Goal: Transaction & Acquisition: Purchase product/service

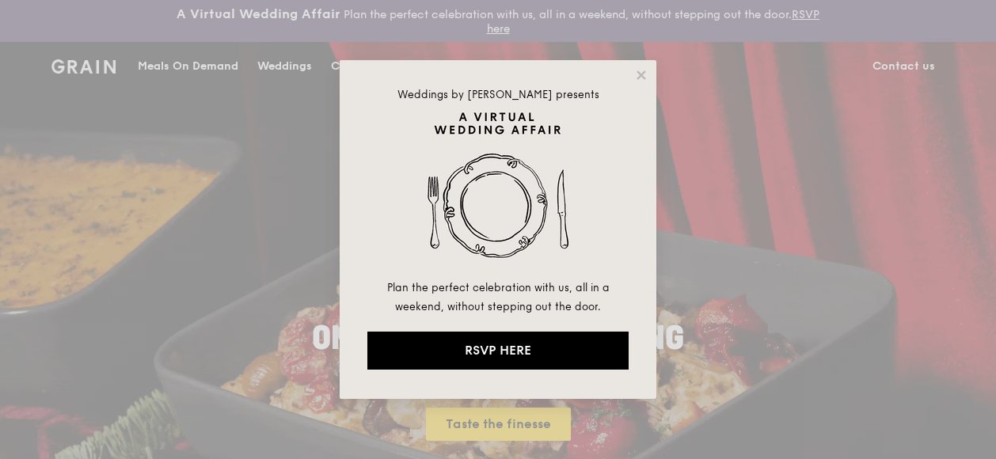
click at [648, 77] on div "Weddings by Grain presents Plan the perfect celebration with us, all in a weeke…" at bounding box center [498, 229] width 317 height 339
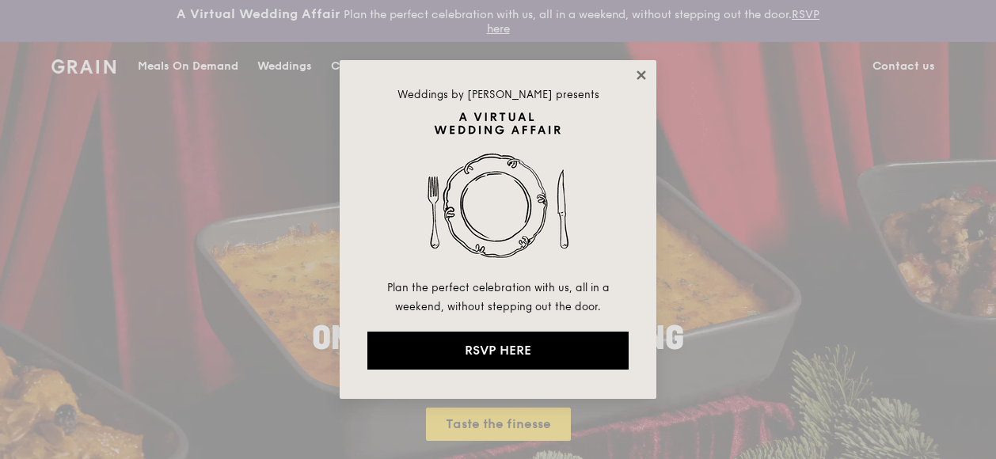
click at [640, 75] on icon at bounding box center [640, 74] width 9 height 9
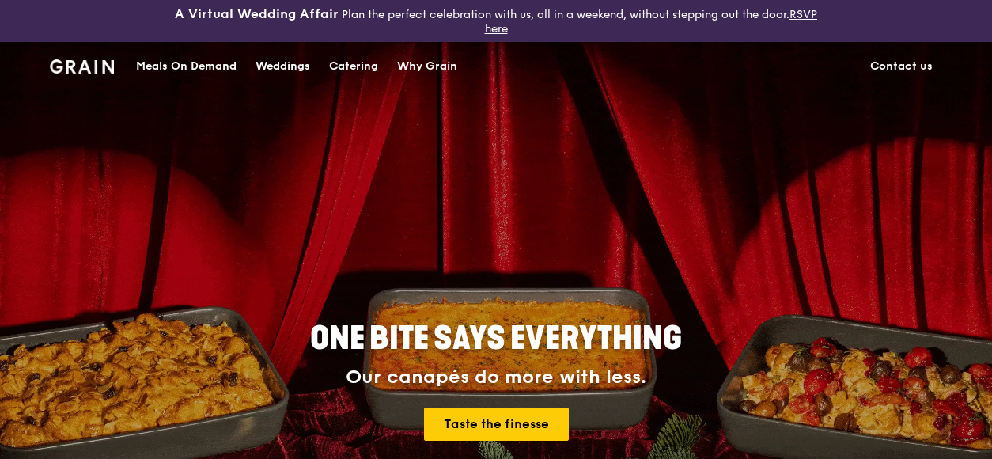
click at [198, 66] on div "Meals On Demand" at bounding box center [186, 66] width 101 height 47
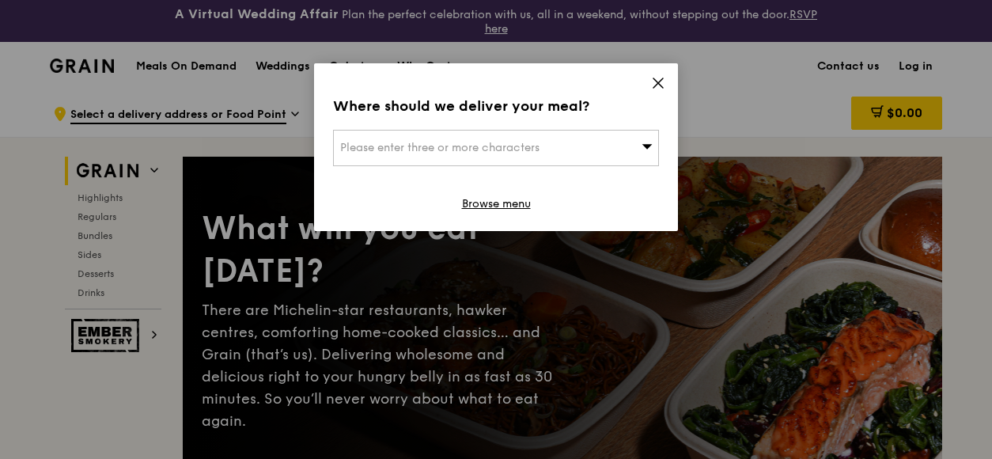
click at [667, 81] on div "Where should we deliver your meal? Please enter three or more characters Browse…" at bounding box center [496, 147] width 364 height 168
click at [654, 79] on icon at bounding box center [658, 82] width 9 height 9
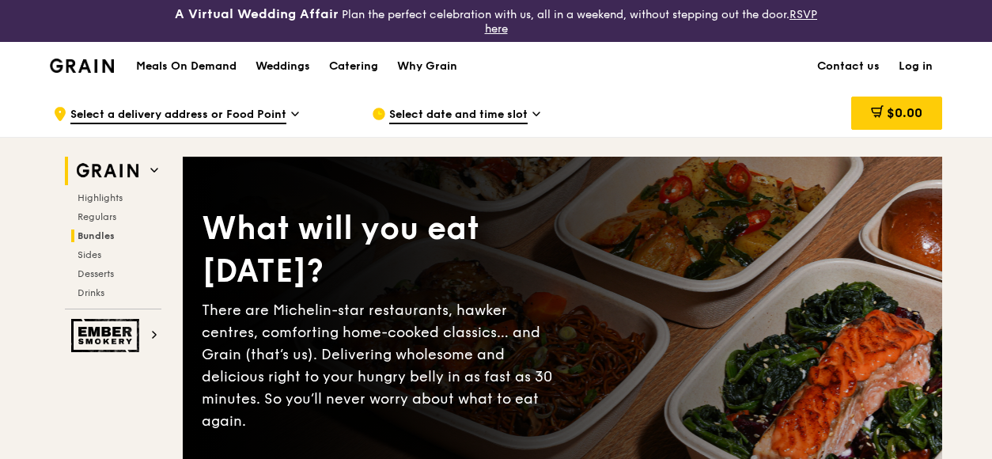
click at [93, 235] on span "Bundles" at bounding box center [96, 235] width 37 height 11
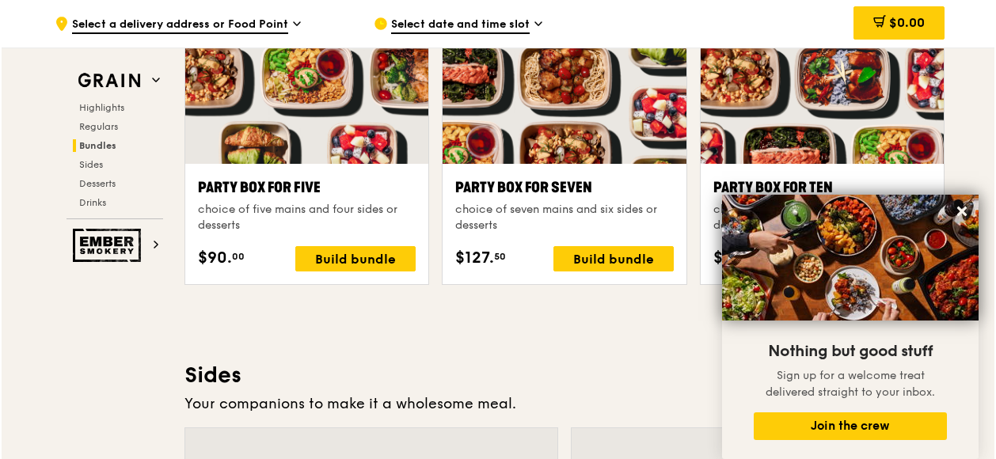
scroll to position [3363, 0]
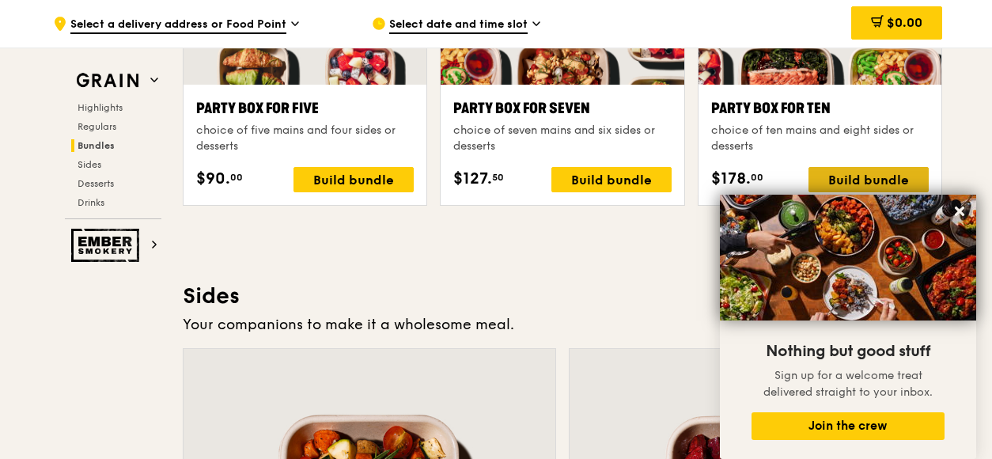
click at [686, 171] on div "Build bundle" at bounding box center [869, 179] width 120 height 25
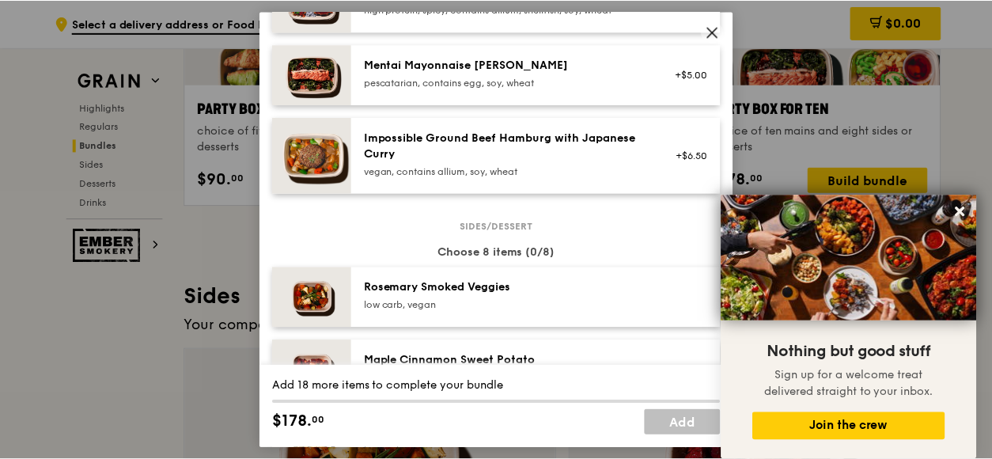
scroll to position [712, 0]
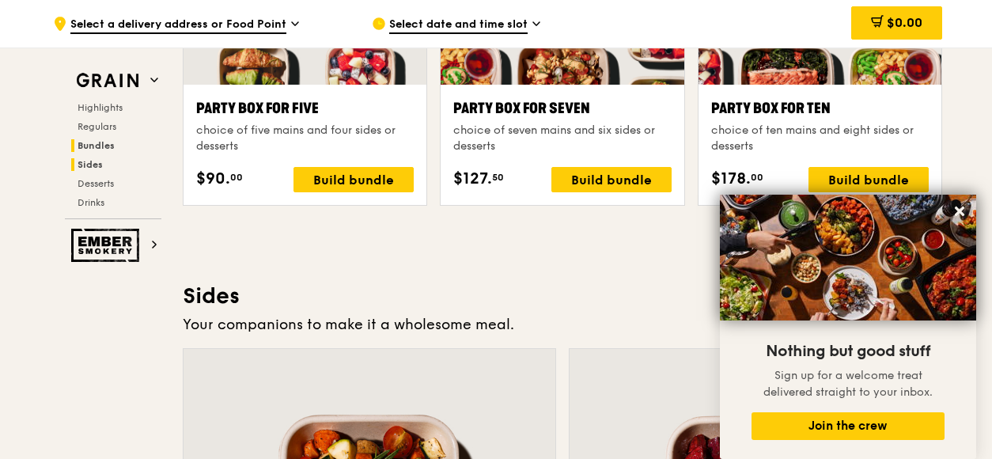
click at [90, 166] on span "Sides" at bounding box center [90, 164] width 25 height 11
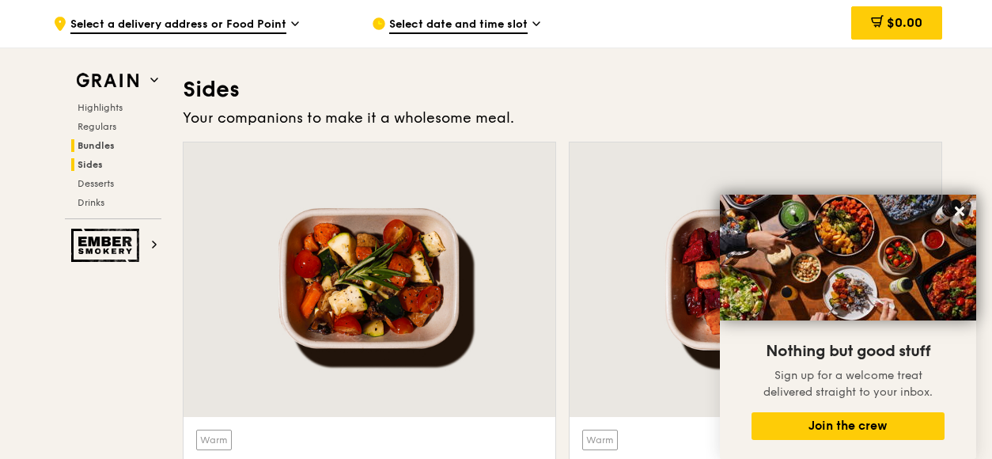
scroll to position [3578, 0]
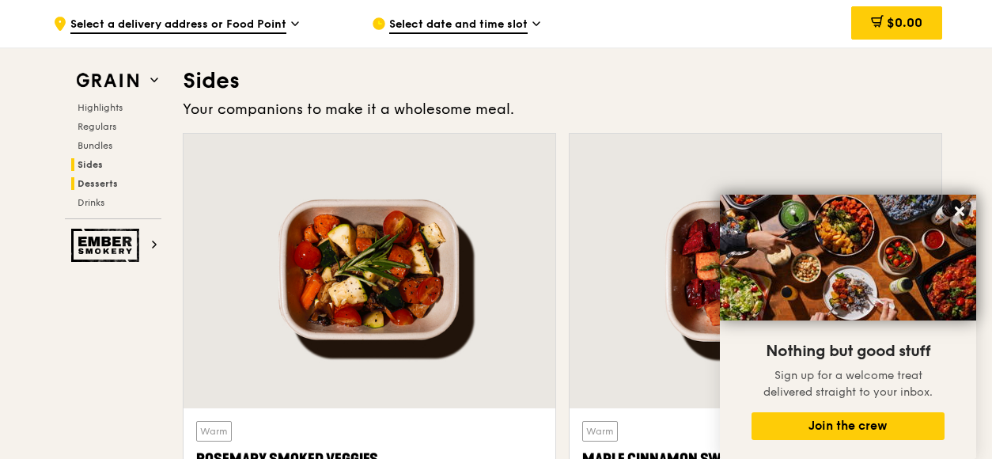
click at [88, 184] on span "Desserts" at bounding box center [98, 183] width 40 height 11
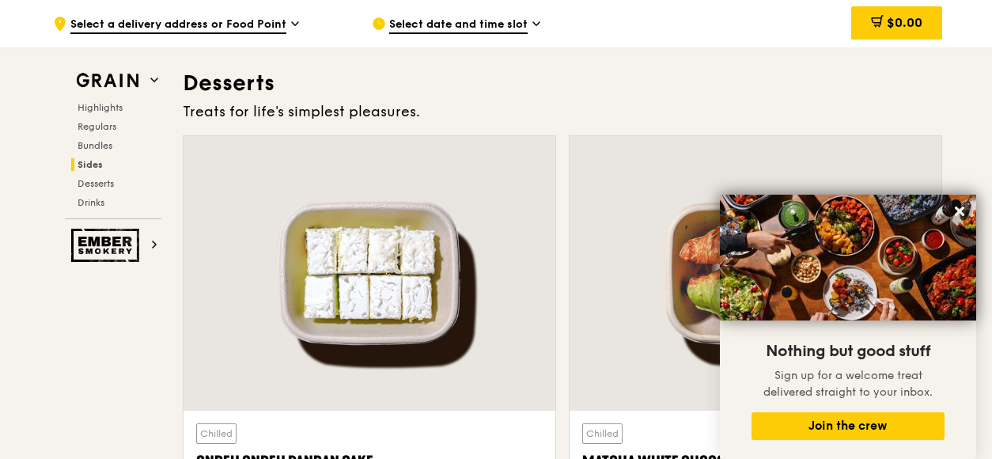
scroll to position [4561, 0]
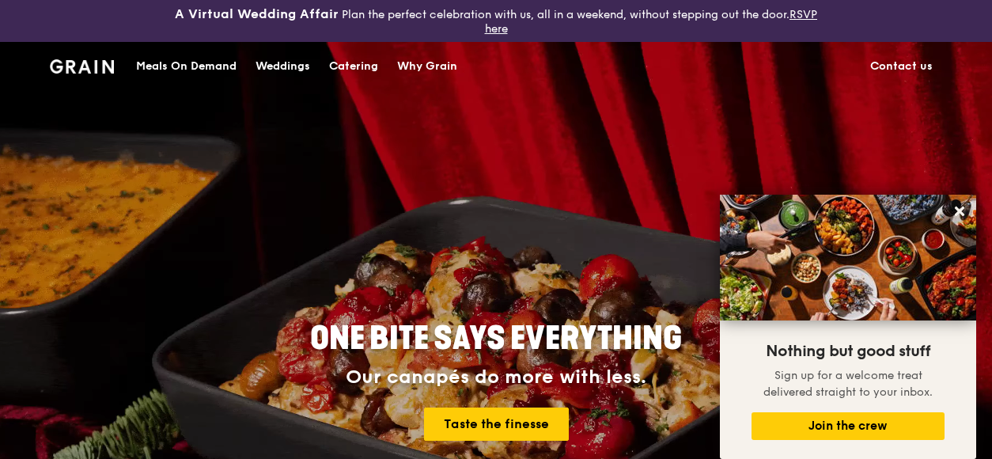
click at [350, 70] on div "Catering" at bounding box center [353, 66] width 49 height 47
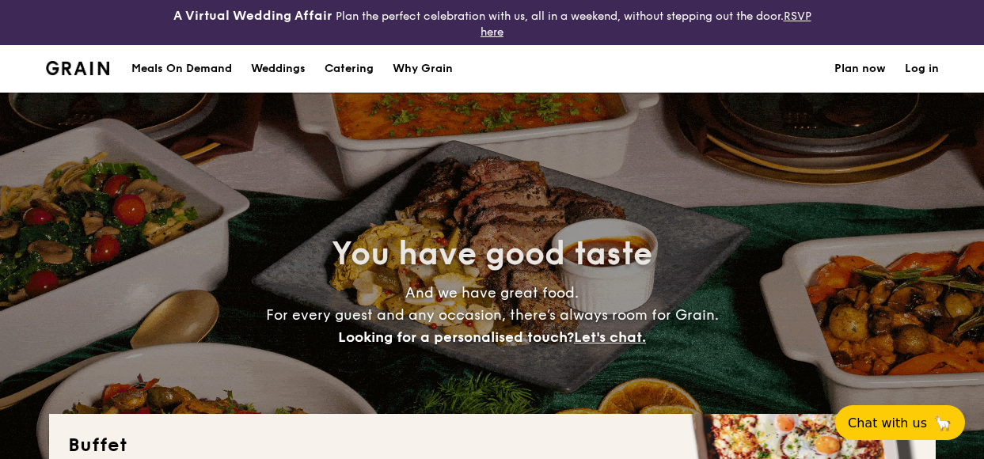
select select
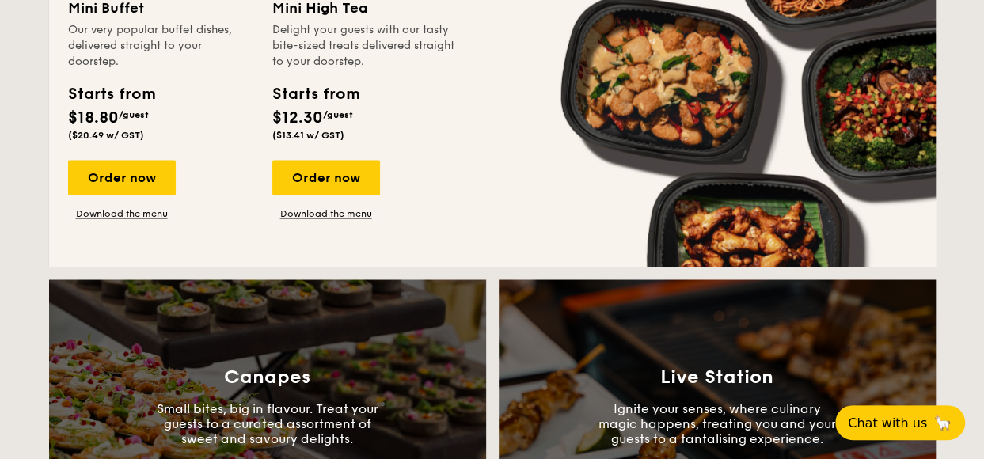
scroll to position [1187, 0]
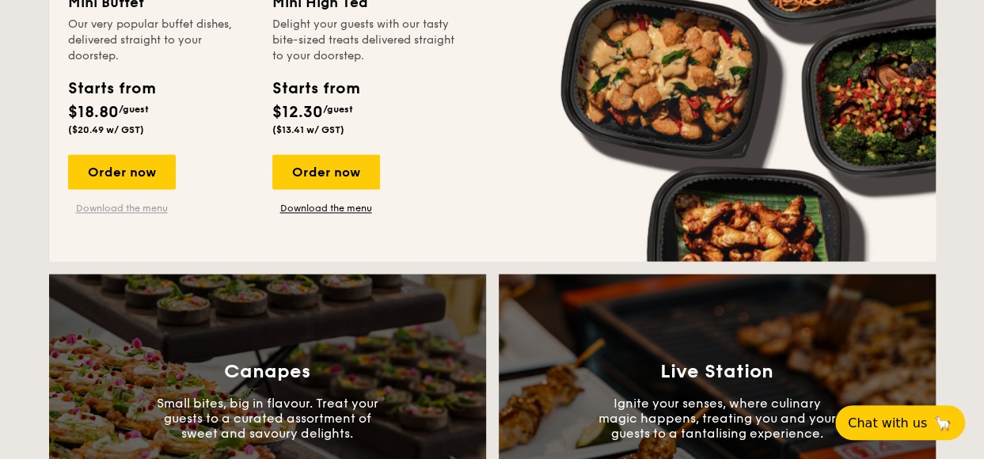
click at [112, 204] on link "Download the menu" at bounding box center [122, 208] width 108 height 13
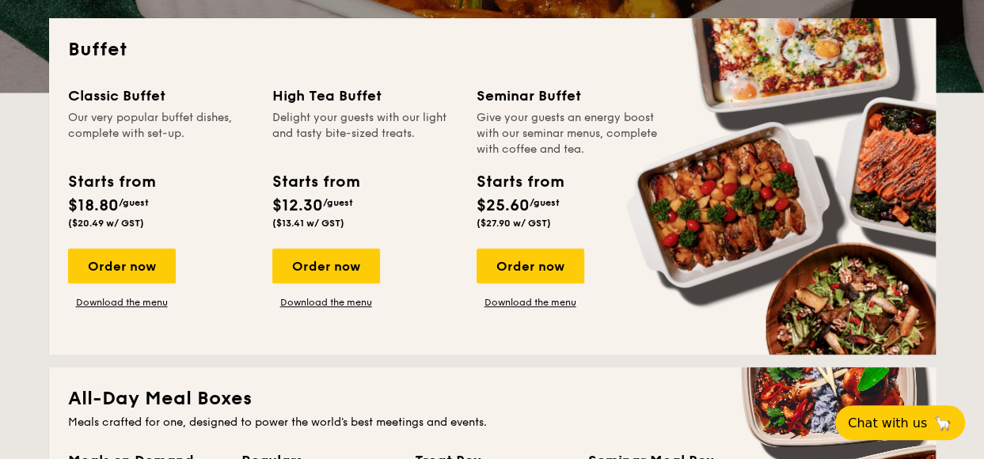
scroll to position [0, 0]
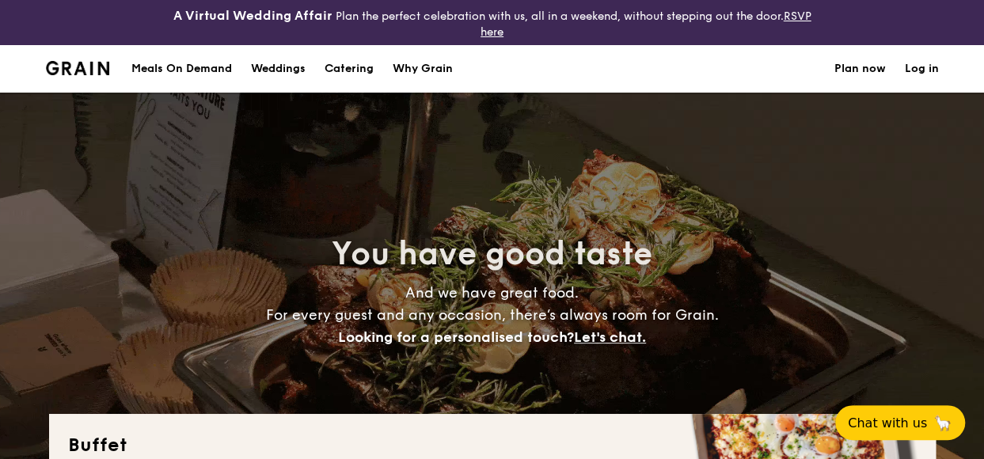
click at [335, 61] on h1 "Catering" at bounding box center [349, 68] width 49 height 47
click at [192, 66] on div "Meals On Demand" at bounding box center [181, 68] width 101 height 47
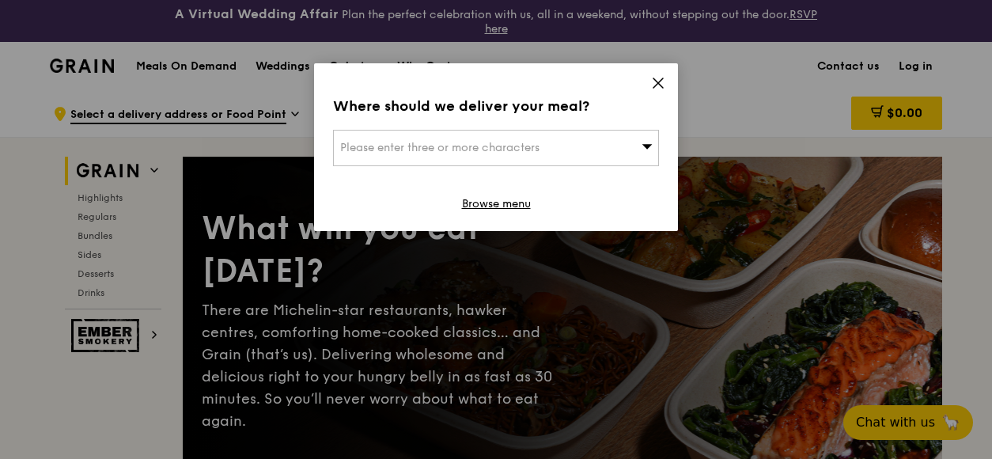
click at [662, 85] on icon at bounding box center [658, 82] width 9 height 9
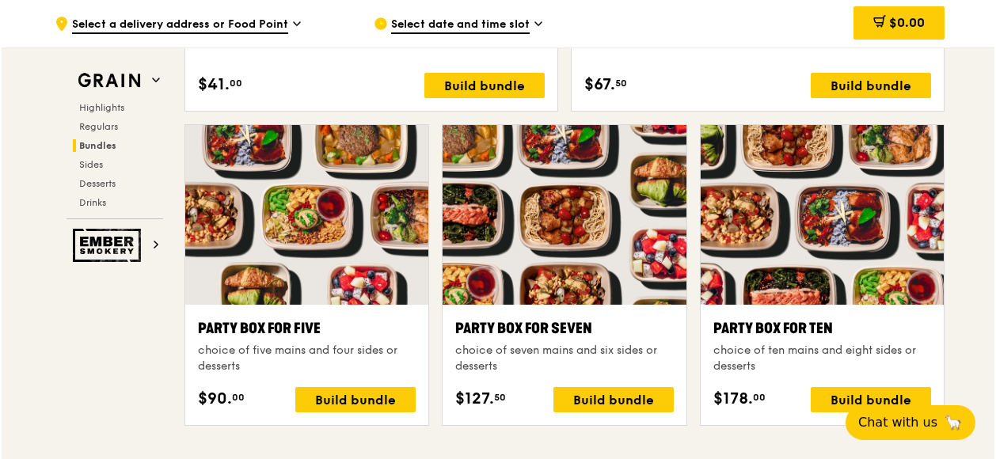
scroll to position [3166, 0]
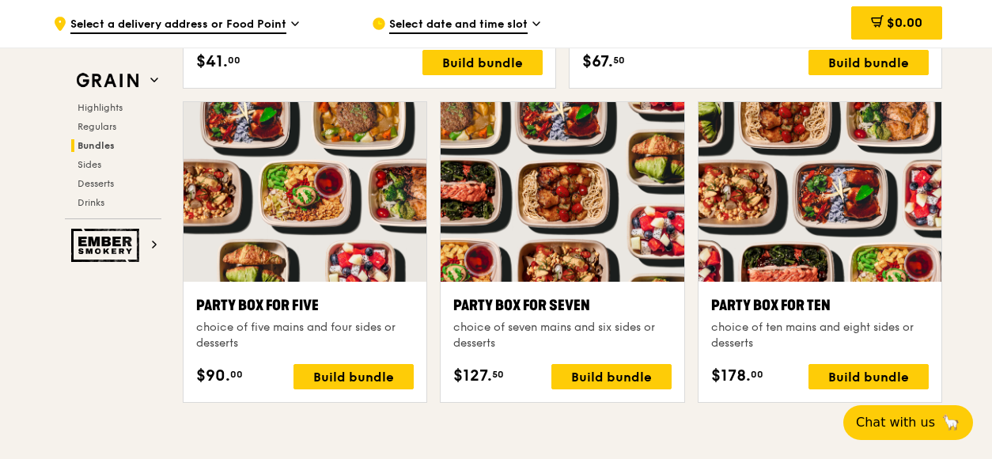
click at [857, 240] on div at bounding box center [820, 192] width 243 height 180
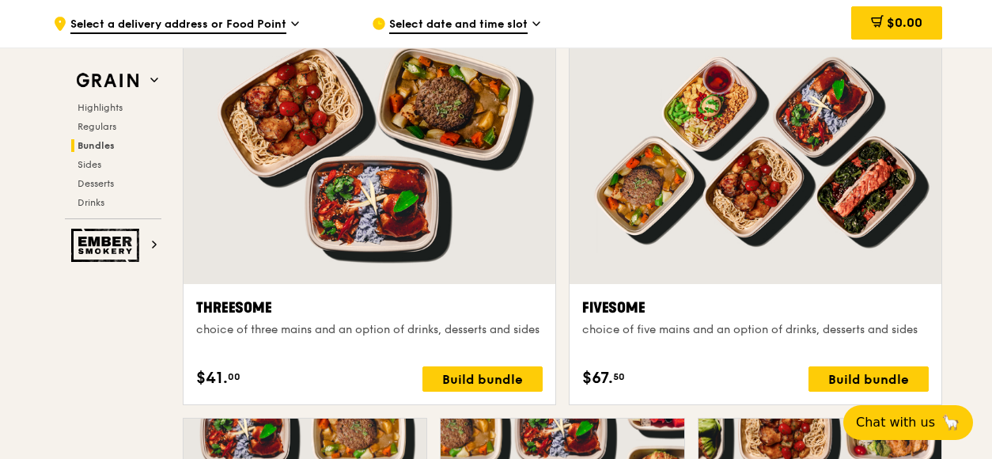
scroll to position [2849, 0]
